Goal: Answer question/provide support

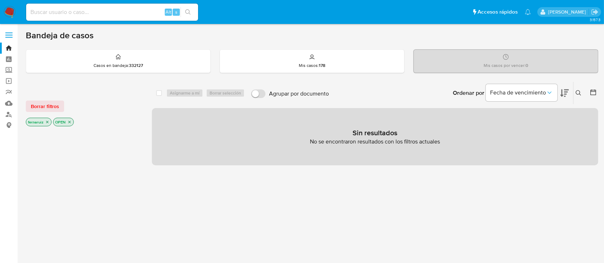
click at [9, 6] on img at bounding box center [10, 12] width 12 height 12
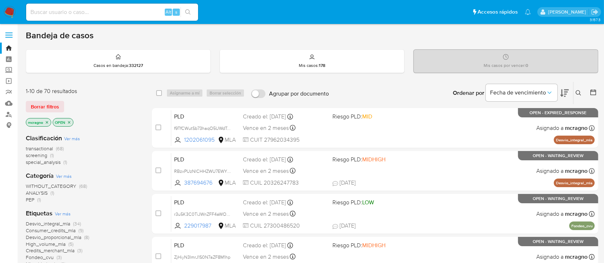
drag, startPoint x: 70, startPoint y: 121, endPoint x: 57, endPoint y: 127, distance: 14.1
click at [66, 125] on p "OPEN" at bounding box center [63, 122] width 20 height 8
click at [69, 121] on icon "close-filter" at bounding box center [69, 122] width 4 height 4
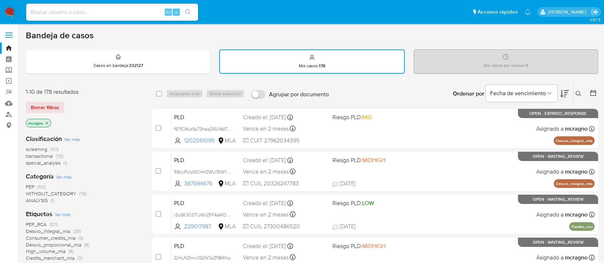
click at [48, 122] on icon "close-filter" at bounding box center [47, 123] width 3 height 3
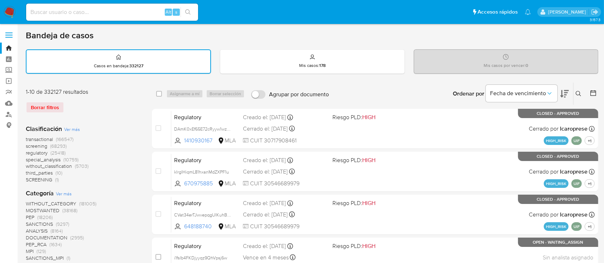
click at [576, 92] on icon at bounding box center [578, 94] width 6 height 6
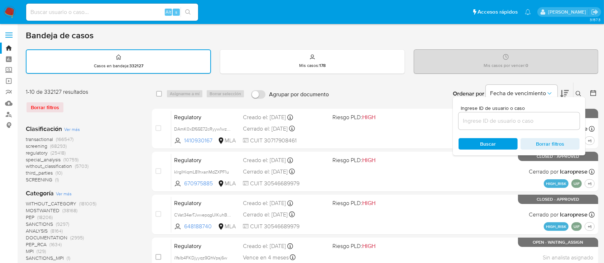
click at [504, 123] on input at bounding box center [518, 120] width 121 height 9
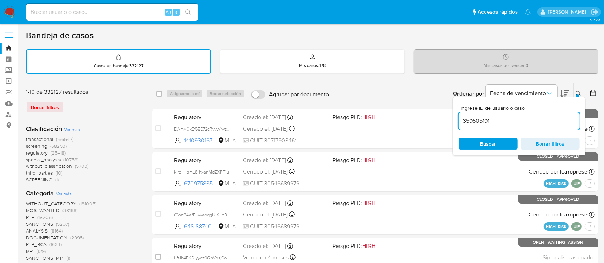
type input "359505191"
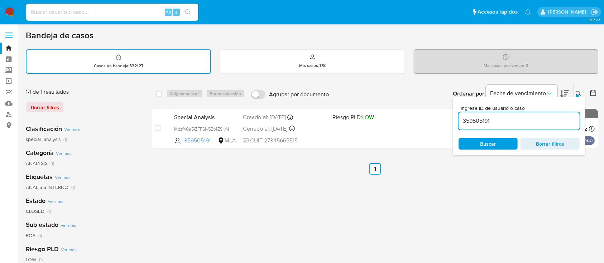
click at [578, 95] on div at bounding box center [577, 96] width 3 height 3
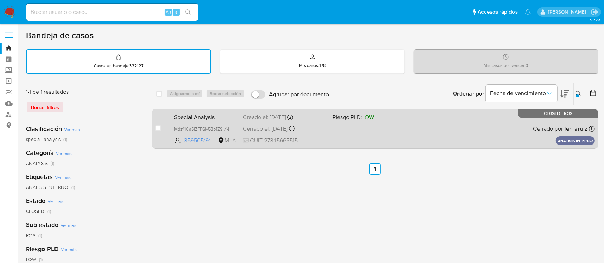
click at [405, 132] on div "Special Analysis Mdzf40a5iZFF6ly5Bt4ZSIvN 359505191 MLA Riesgo PLD: LOW Creado …" at bounding box center [382, 129] width 423 height 36
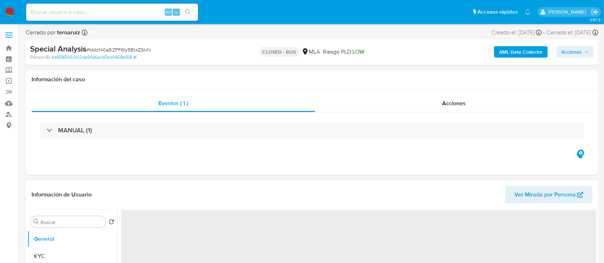
select select "10"
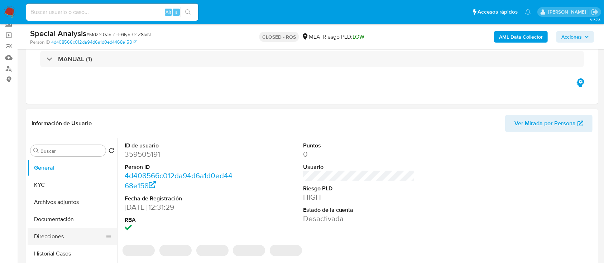
scroll to position [95, 0]
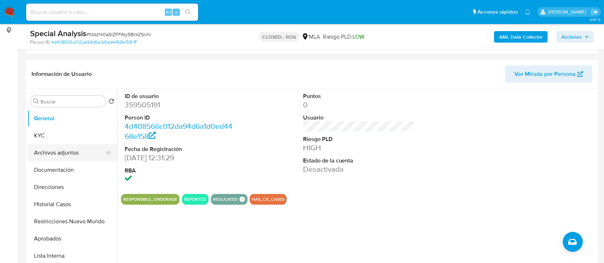
click at [64, 154] on button "Archivos adjuntos" at bounding box center [70, 152] width 84 height 17
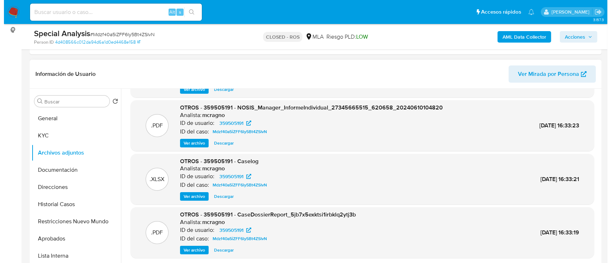
scroll to position [60, 0]
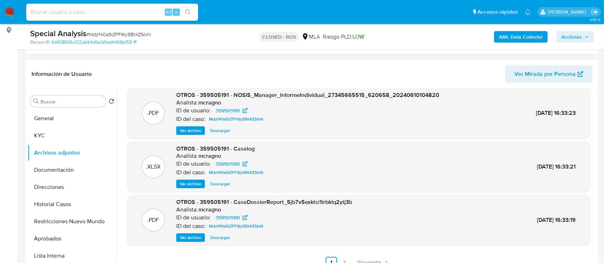
drag, startPoint x: 196, startPoint y: 181, endPoint x: 200, endPoint y: 177, distance: 6.6
click at [196, 181] on span "Ver archivo" at bounding box center [190, 183] width 21 height 7
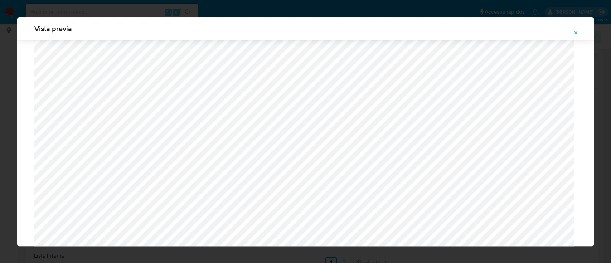
scroll to position [702, 0]
click at [580, 34] on button "Attachment preview" at bounding box center [576, 32] width 16 height 11
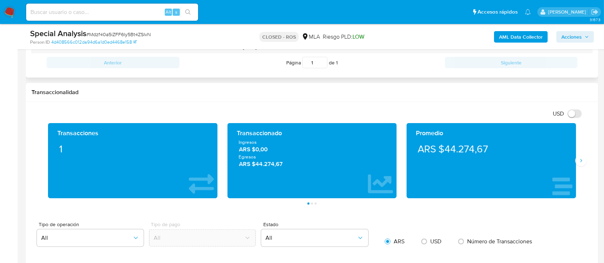
scroll to position [334, 0]
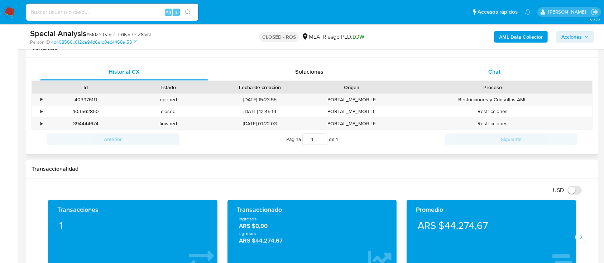
click at [507, 76] on div "Chat" at bounding box center [494, 71] width 168 height 17
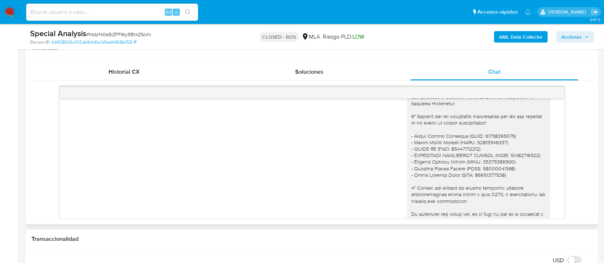
scroll to position [105, 0]
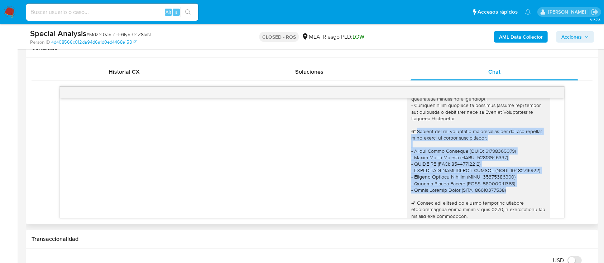
drag, startPoint x: 498, startPoint y: 195, endPoint x: 410, endPoint y: 139, distance: 104.6
click at [411, 139] on div at bounding box center [478, 167] width 135 height 325
copy div "Vínculo con las siguientes contrapartes con las que operaste y el motivo de dic…"
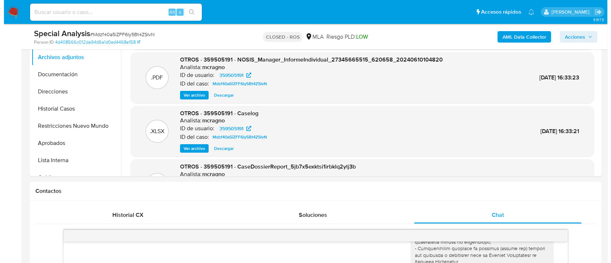
scroll to position [143, 0]
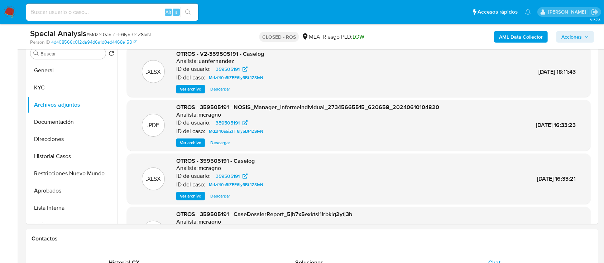
drag, startPoint x: 203, startPoint y: 196, endPoint x: 213, endPoint y: 196, distance: 10.4
click at [203, 196] on button "Ver archivo" at bounding box center [190, 196] width 29 height 9
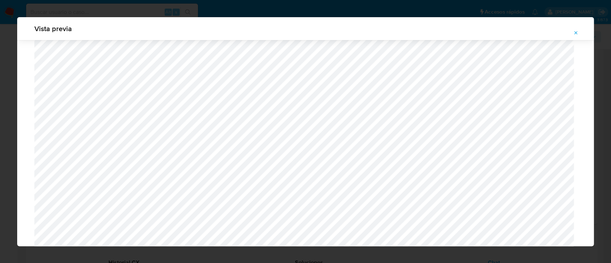
scroll to position [224, 0]
